Goal: Task Accomplishment & Management: Use online tool/utility

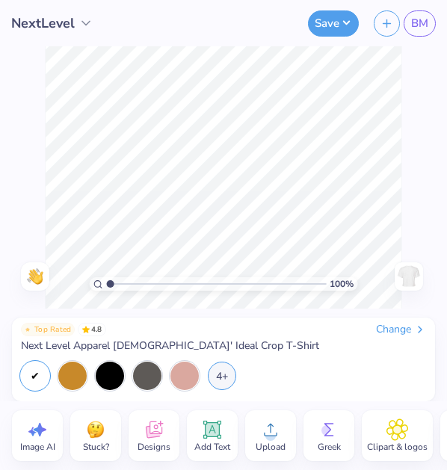
click at [115, 346] on span "Next Level Apparel [DEMOGRAPHIC_DATA]' Ideal Crop T-Shirt" at bounding box center [170, 345] width 298 height 13
click at [386, 329] on div "Change" at bounding box center [401, 329] width 50 height 13
click at [380, 330] on div "Change" at bounding box center [401, 329] width 50 height 13
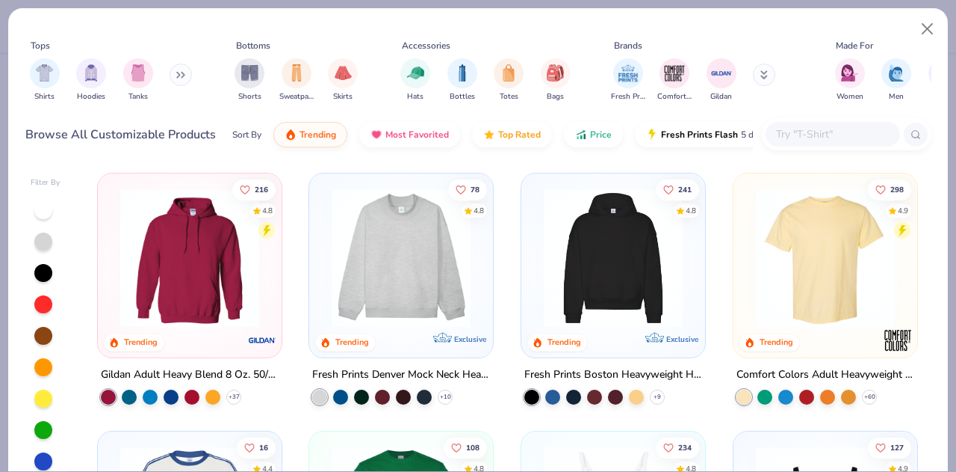
type input "NextLevel"
type input "70"
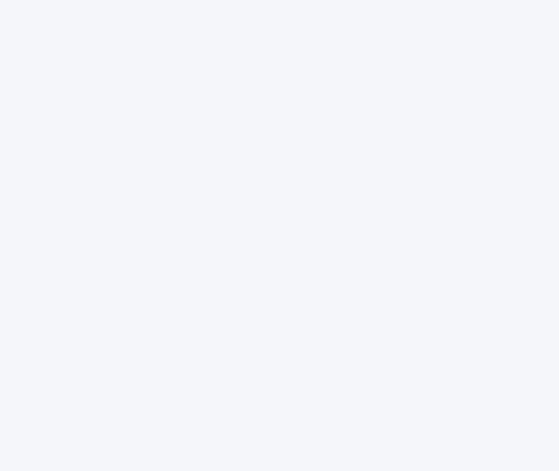
click at [368, 96] on div at bounding box center [279, 235] width 559 height 471
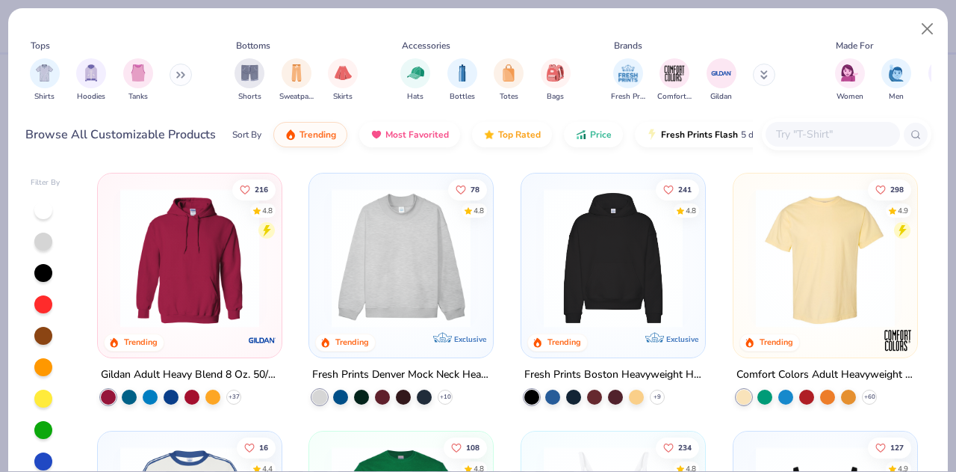
click at [830, 125] on div at bounding box center [833, 134] width 135 height 25
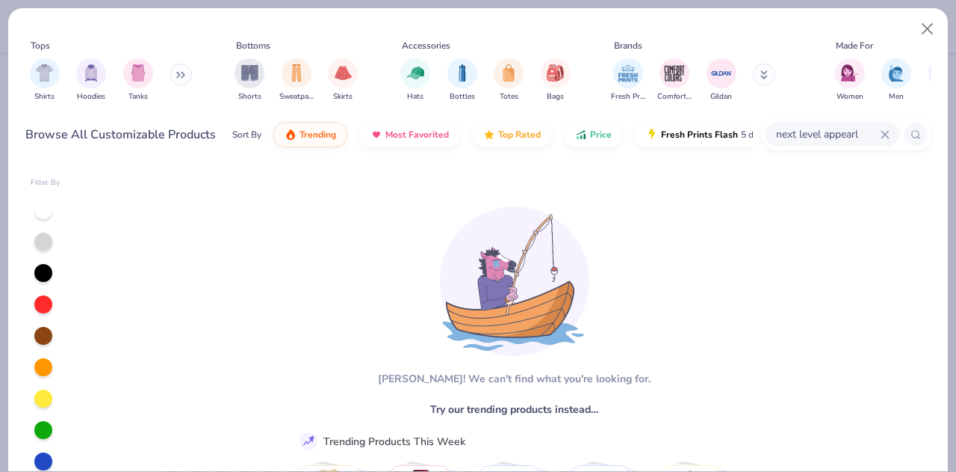
click at [836, 126] on input "next level appearl" at bounding box center [828, 134] width 106 height 17
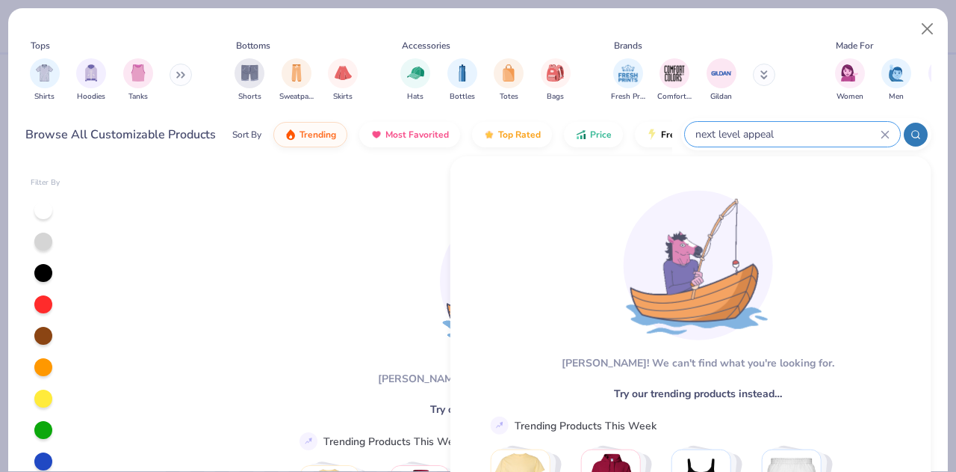
click at [766, 137] on input "next level appeal" at bounding box center [787, 134] width 187 height 17
click at [764, 135] on input "next level appeal" at bounding box center [787, 134] width 187 height 17
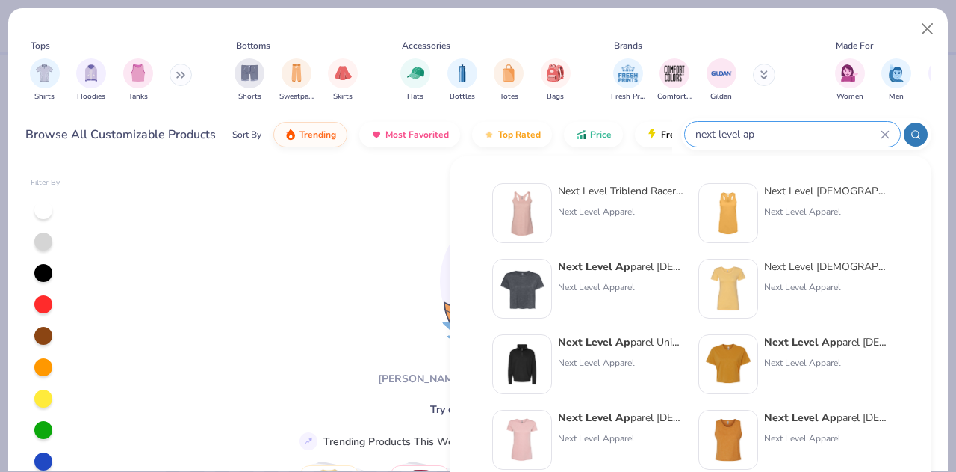
type input "next level ap"
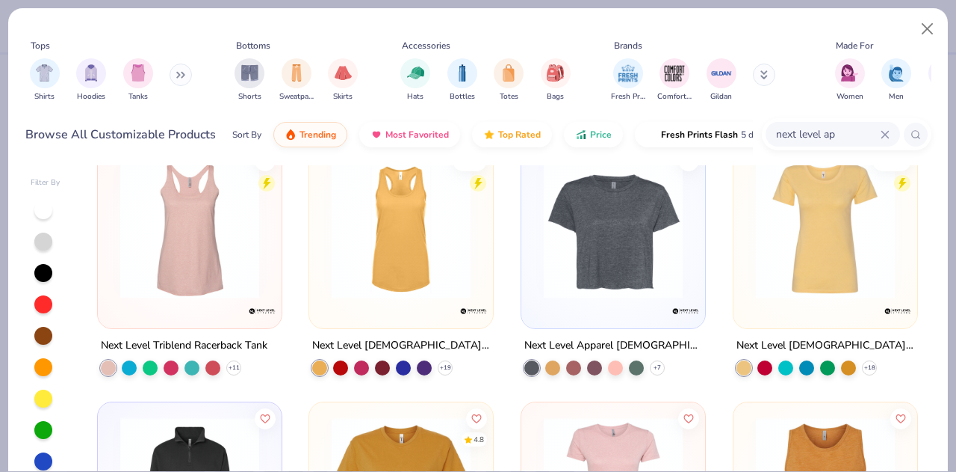
scroll to position [31, 0]
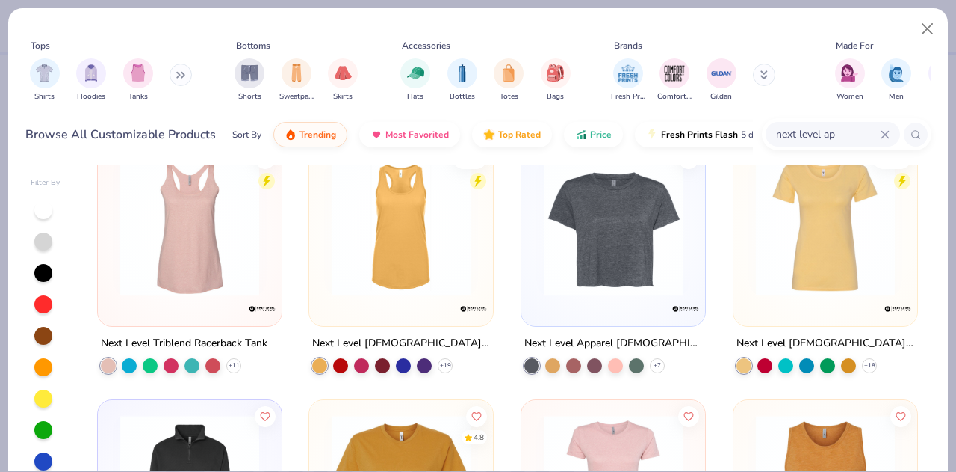
click at [581, 275] on img at bounding box center [614, 226] width 154 height 139
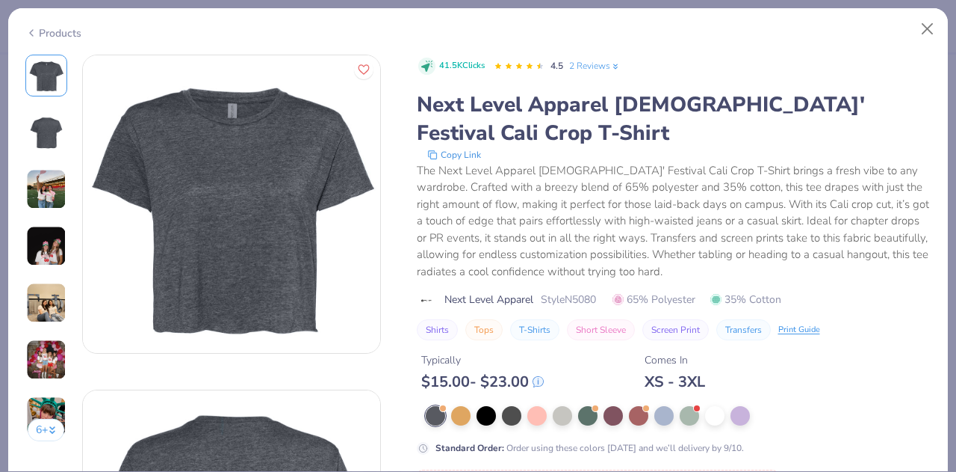
click at [250, 71] on img at bounding box center [231, 203] width 297 height 297
click at [915, 26] on button "Close" at bounding box center [928, 29] width 28 height 28
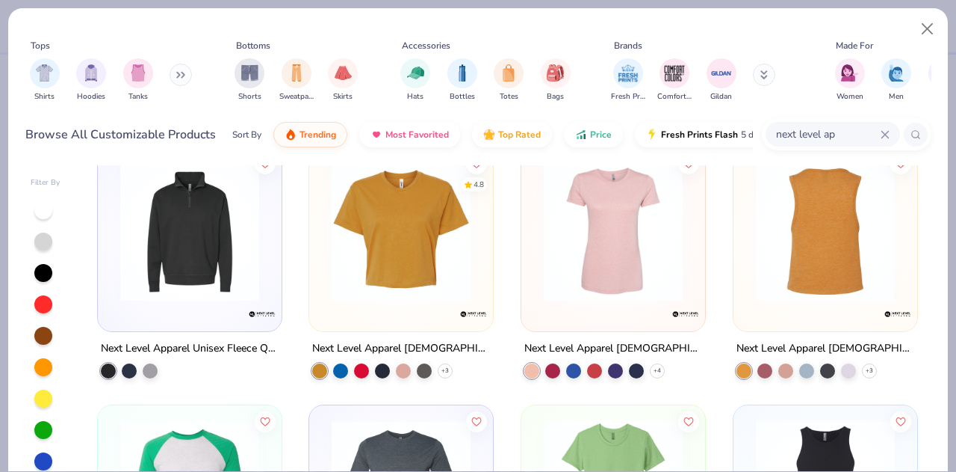
scroll to position [285, 0]
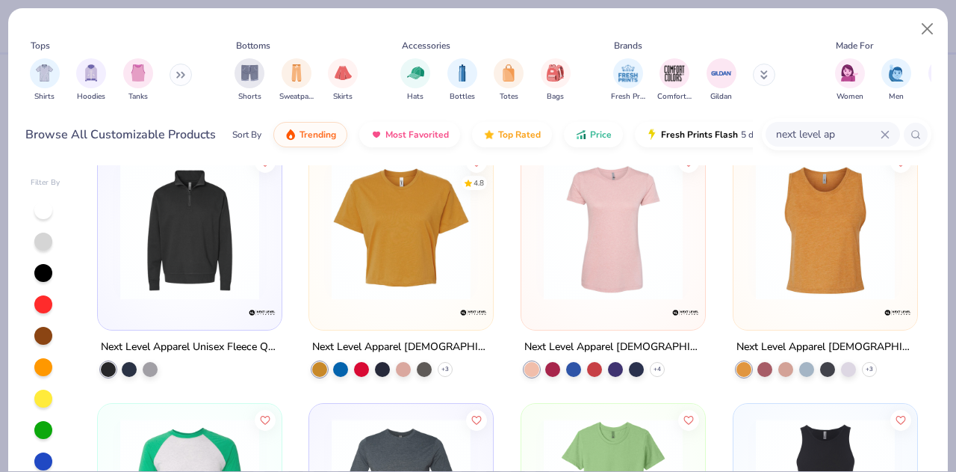
click at [402, 227] on img at bounding box center [401, 230] width 154 height 139
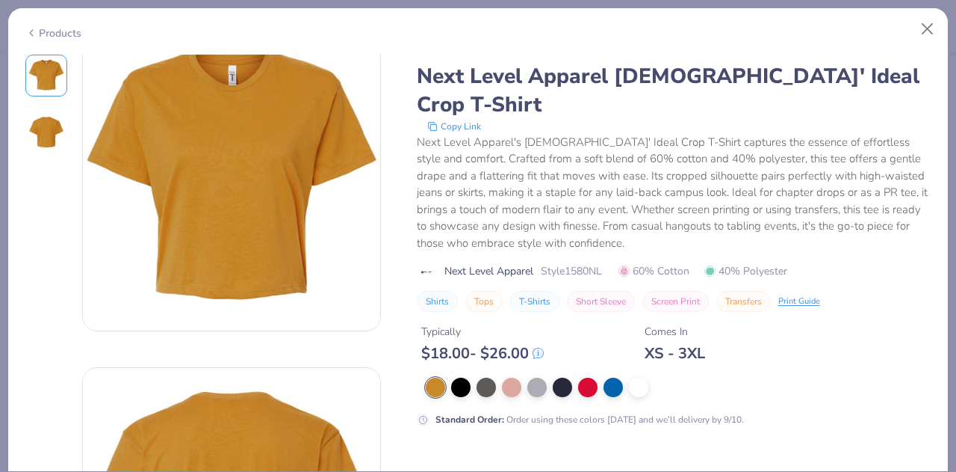
scroll to position [29, 0]
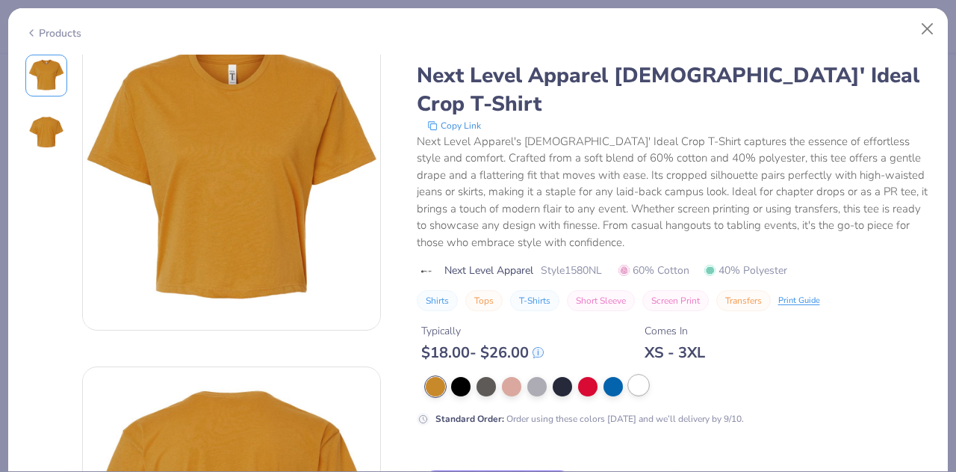
click at [641, 375] on div at bounding box center [638, 384] width 19 height 19
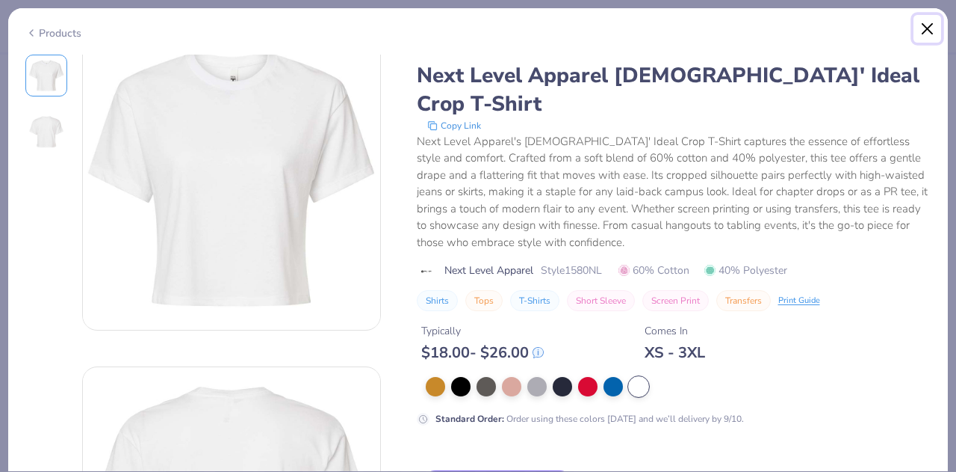
click at [921, 25] on button "Close" at bounding box center [928, 29] width 28 height 28
